Goal: Use online tool/utility

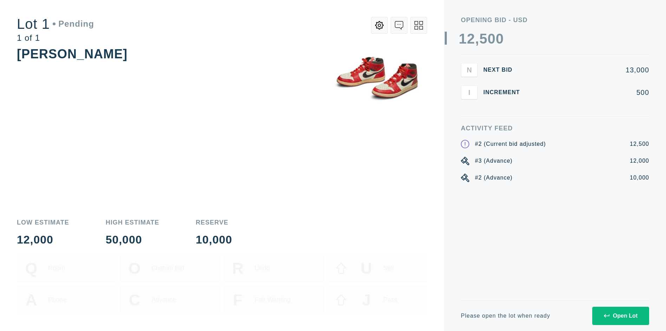
click at [621, 316] on div "Open Lot" at bounding box center [621, 316] width 34 height 6
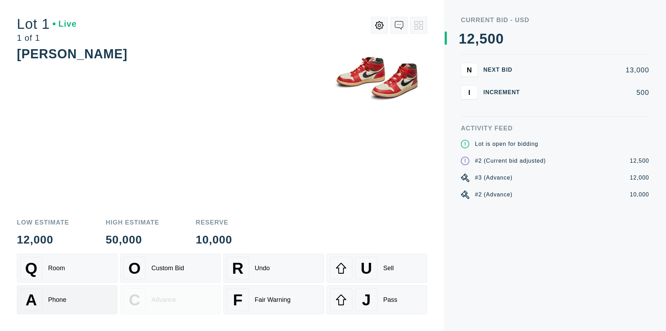
click at [67, 300] on div "A Phone" at bounding box center [67, 299] width 94 height 22
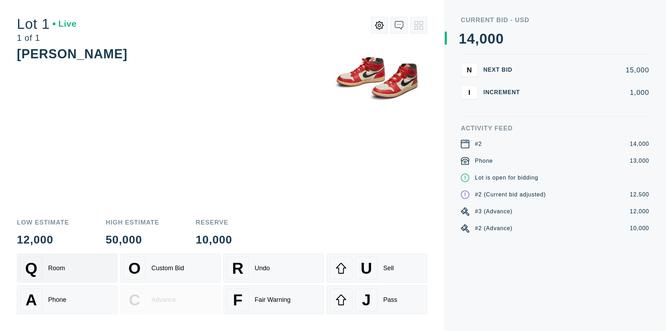
click at [67, 268] on div "Q Room" at bounding box center [67, 268] width 94 height 22
click at [377, 268] on div "U" at bounding box center [366, 268] width 22 height 22
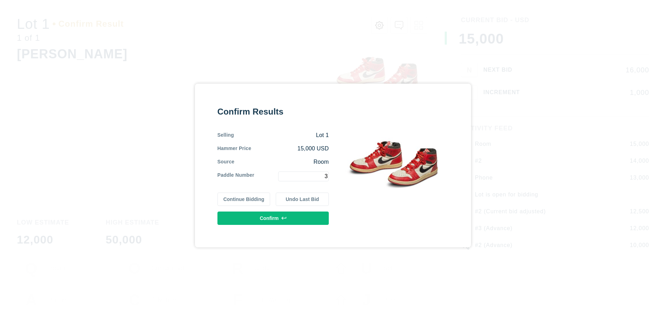
type input "3"
click at [273, 218] on button "Confirm" at bounding box center [273, 218] width 111 height 13
